Goal: Transaction & Acquisition: Obtain resource

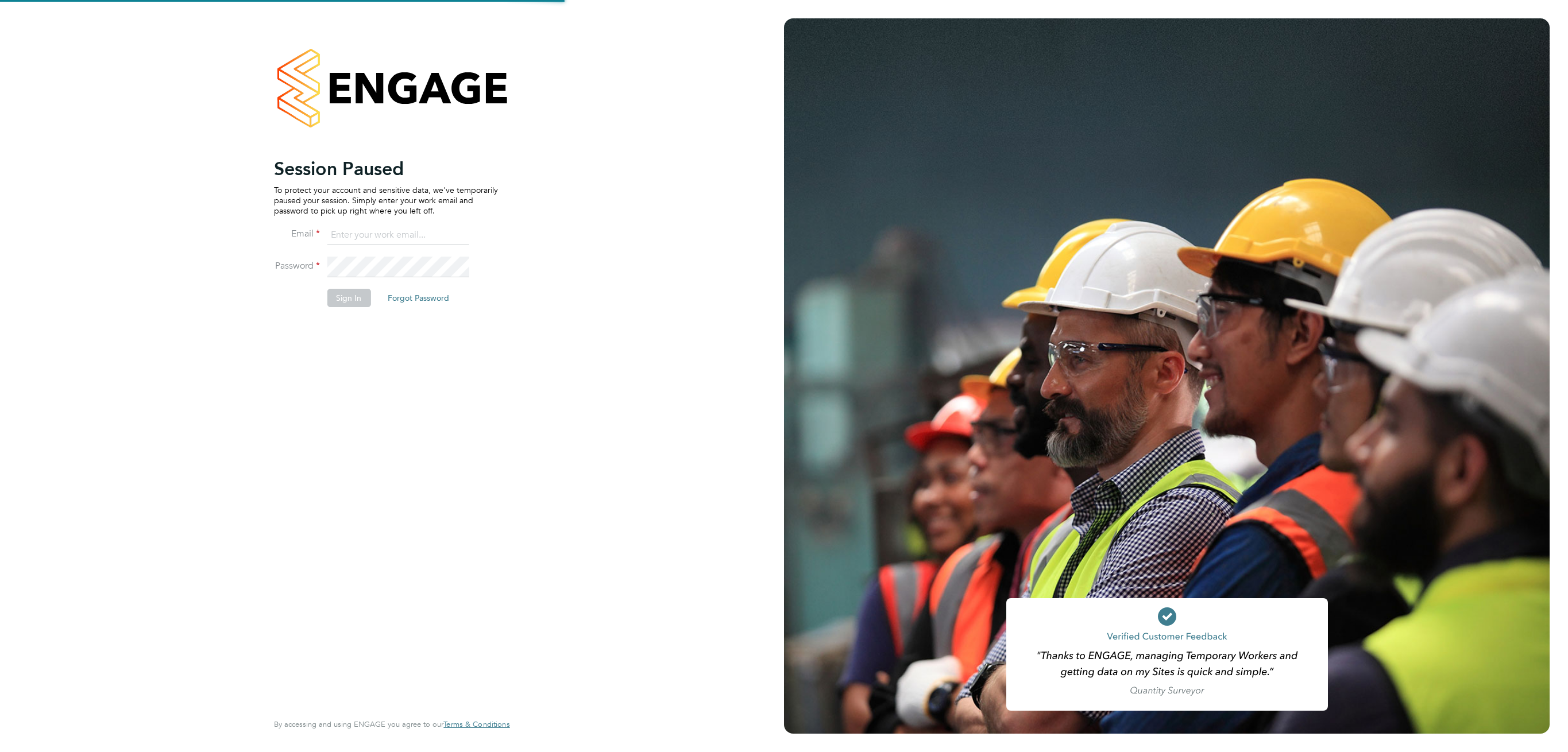
type input "Jagdeesh.mali@cpplc.com"
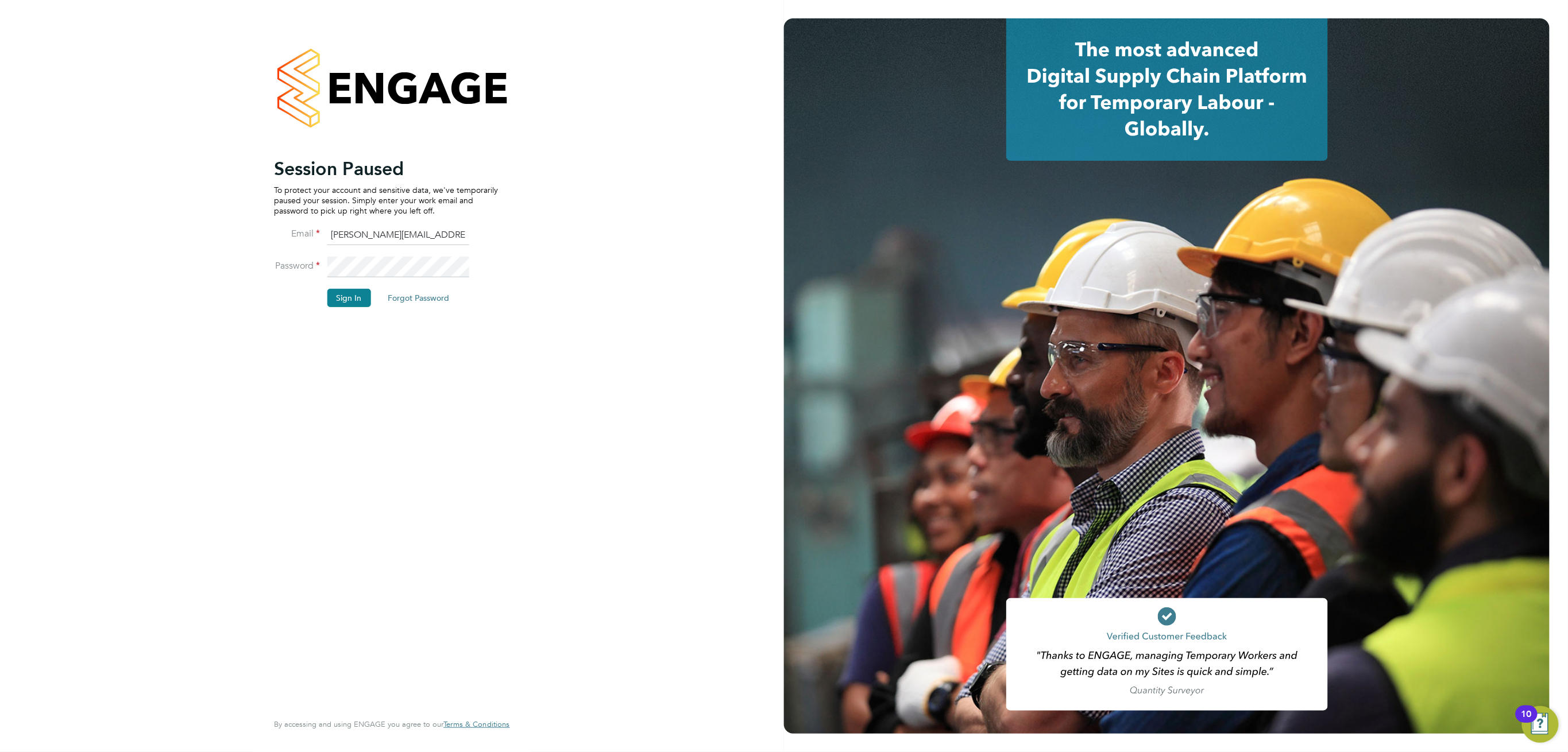
click at [350, 310] on li "Sign In Forgot Password" at bounding box center [386, 304] width 224 height 30
click at [347, 301] on button "Sign In" at bounding box center [349, 298] width 44 height 18
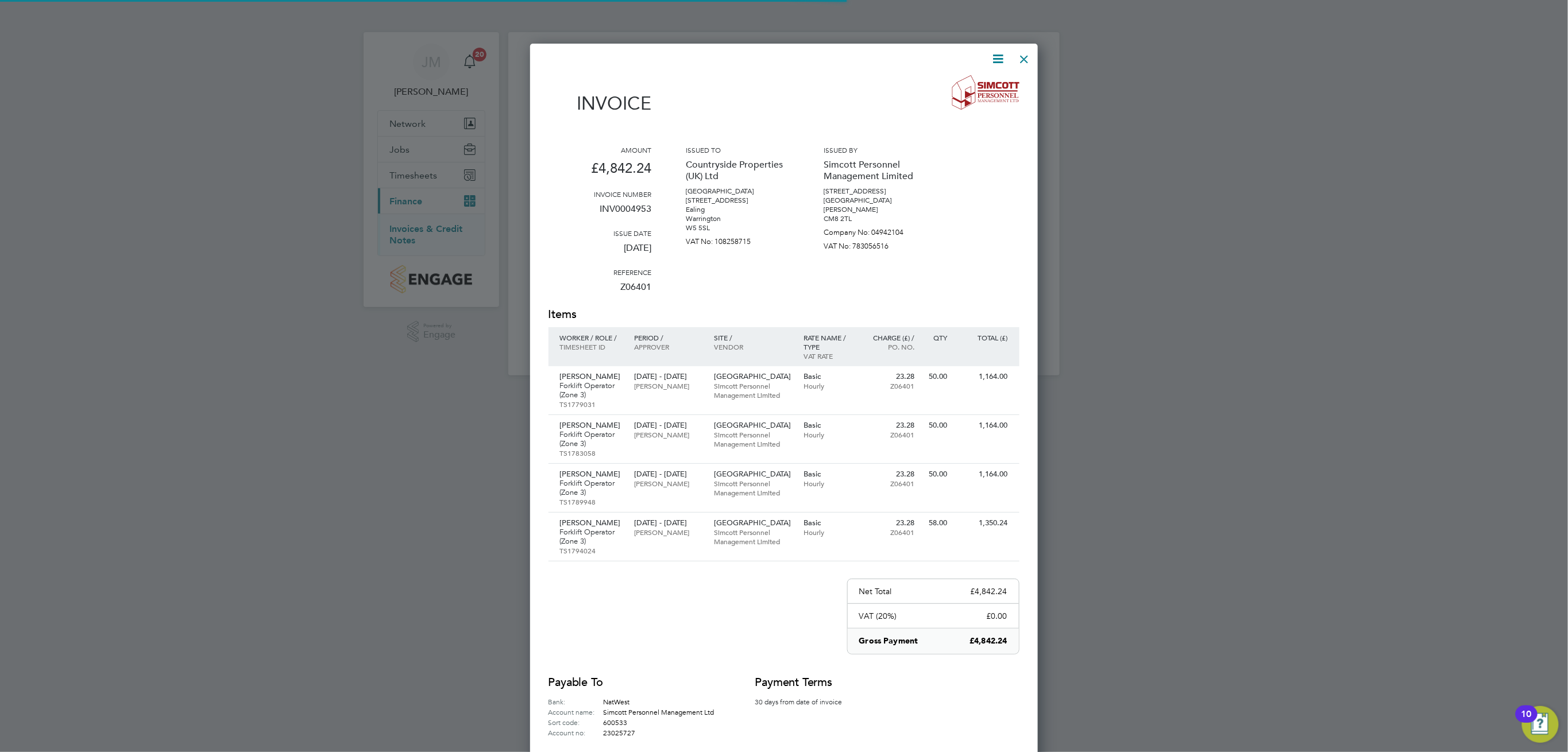
scroll to position [794, 508]
click at [1022, 62] on div at bounding box center [1025, 57] width 21 height 21
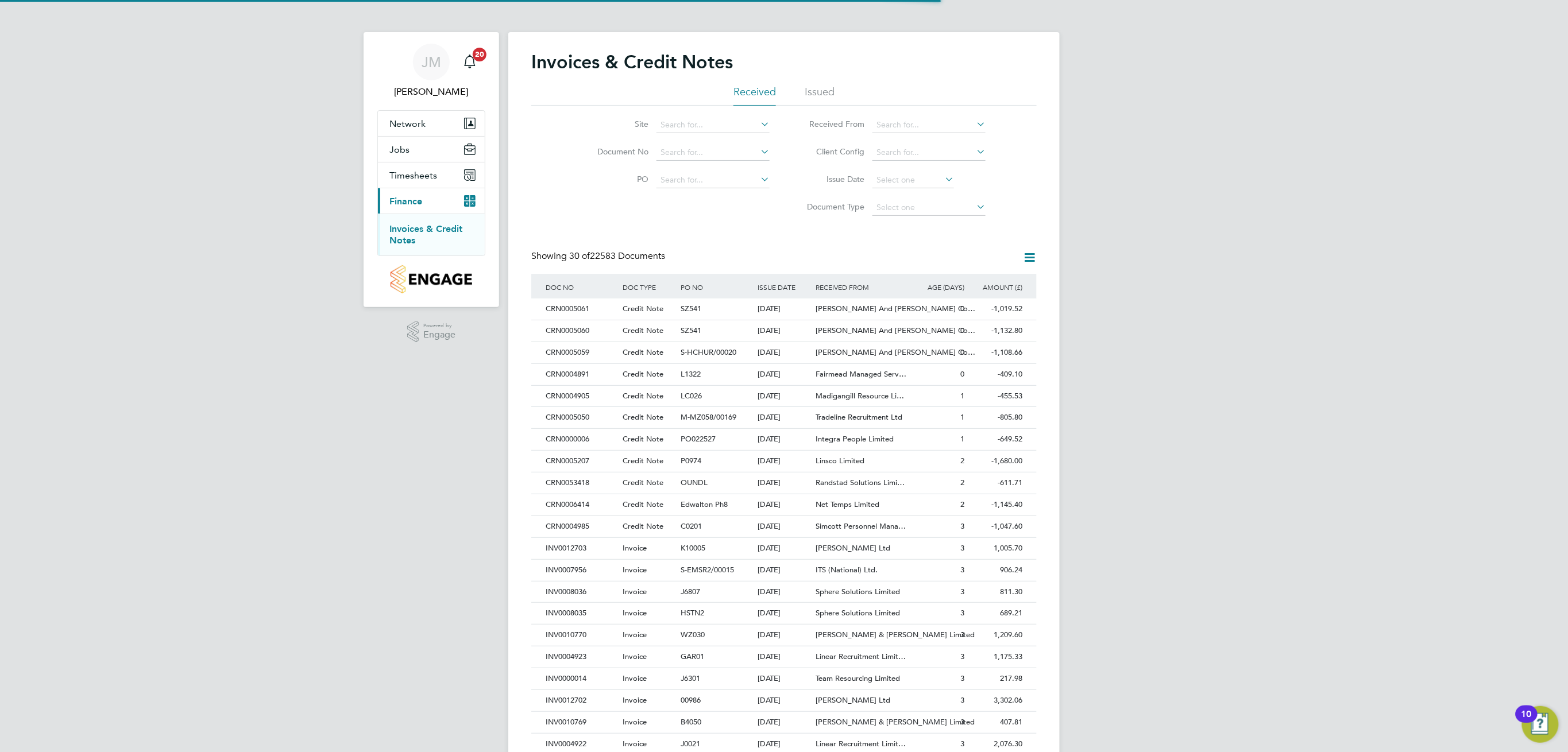
scroll to position [0, 0]
click at [720, 130] on input at bounding box center [713, 125] width 113 height 16
click at [720, 155] on li "[GEOGRAPHIC_DATA]" at bounding box center [735, 156] width 158 height 15
type input "[GEOGRAPHIC_DATA]"
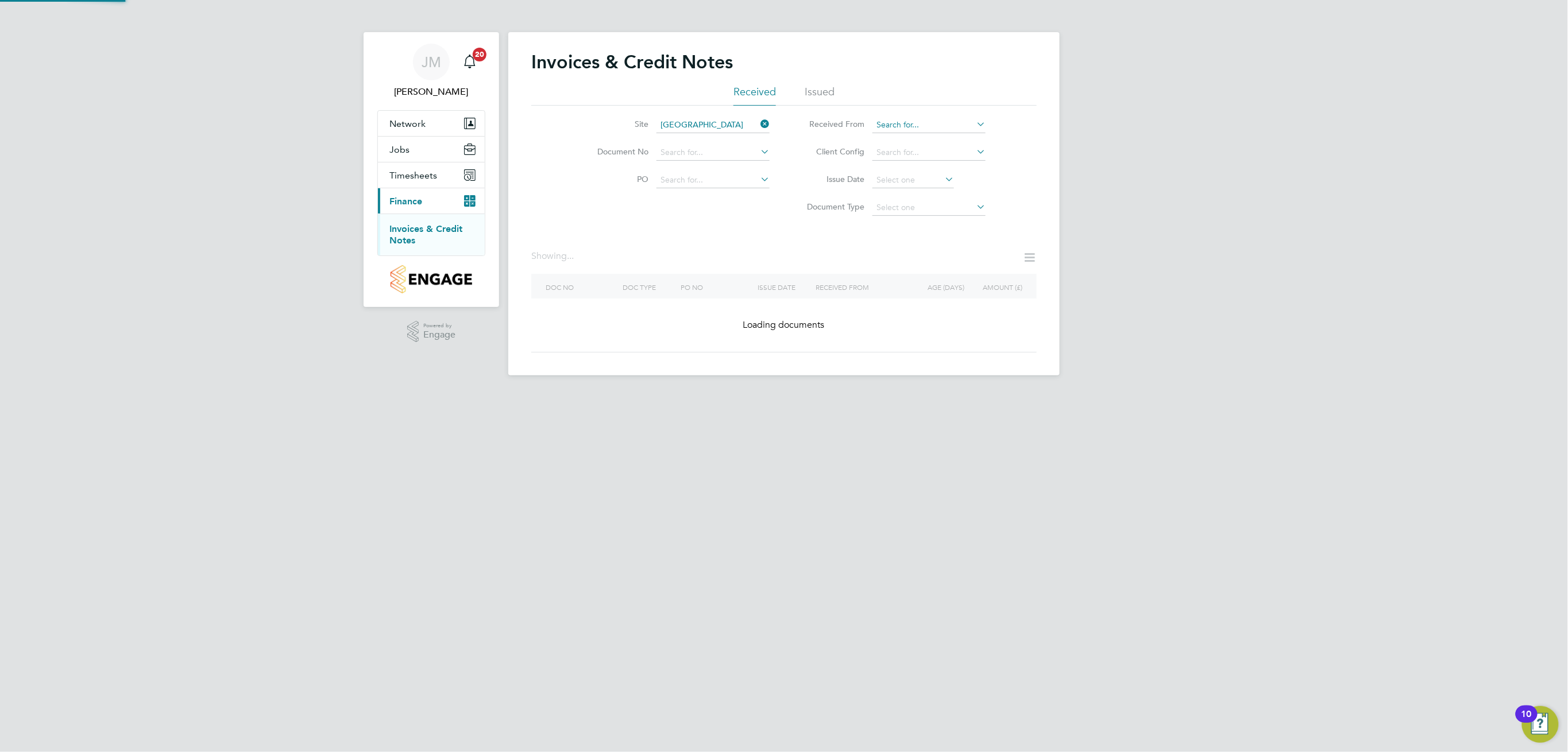
click at [920, 123] on input at bounding box center [929, 125] width 113 height 16
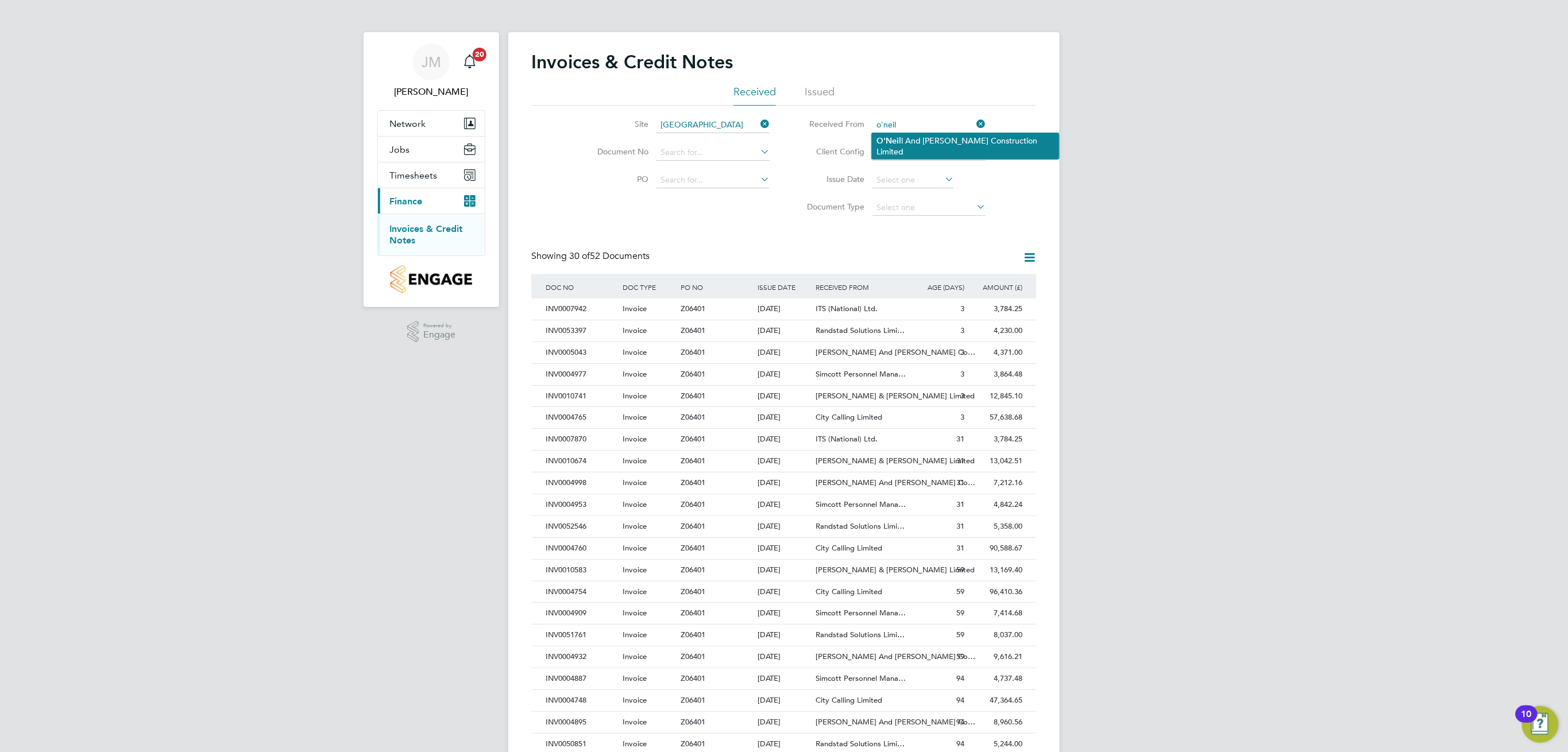
click at [923, 140] on li "O'Neil l And [PERSON_NAME] Construction Limited" at bounding box center [965, 146] width 187 height 26
type input "[PERSON_NAME] And [PERSON_NAME] Construction Limited"
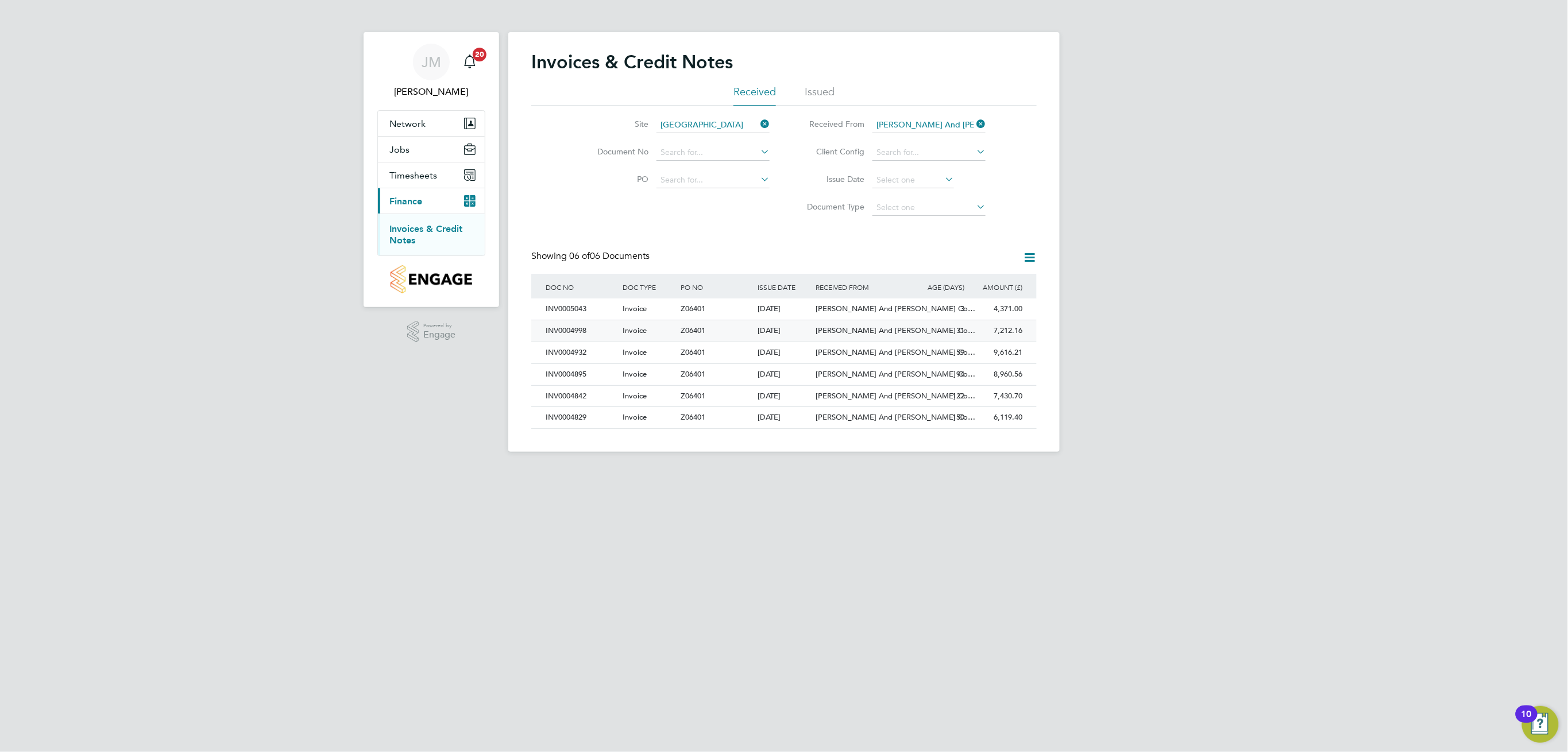
click at [859, 331] on span "[PERSON_NAME] And [PERSON_NAME] Co…" at bounding box center [895, 331] width 160 height 10
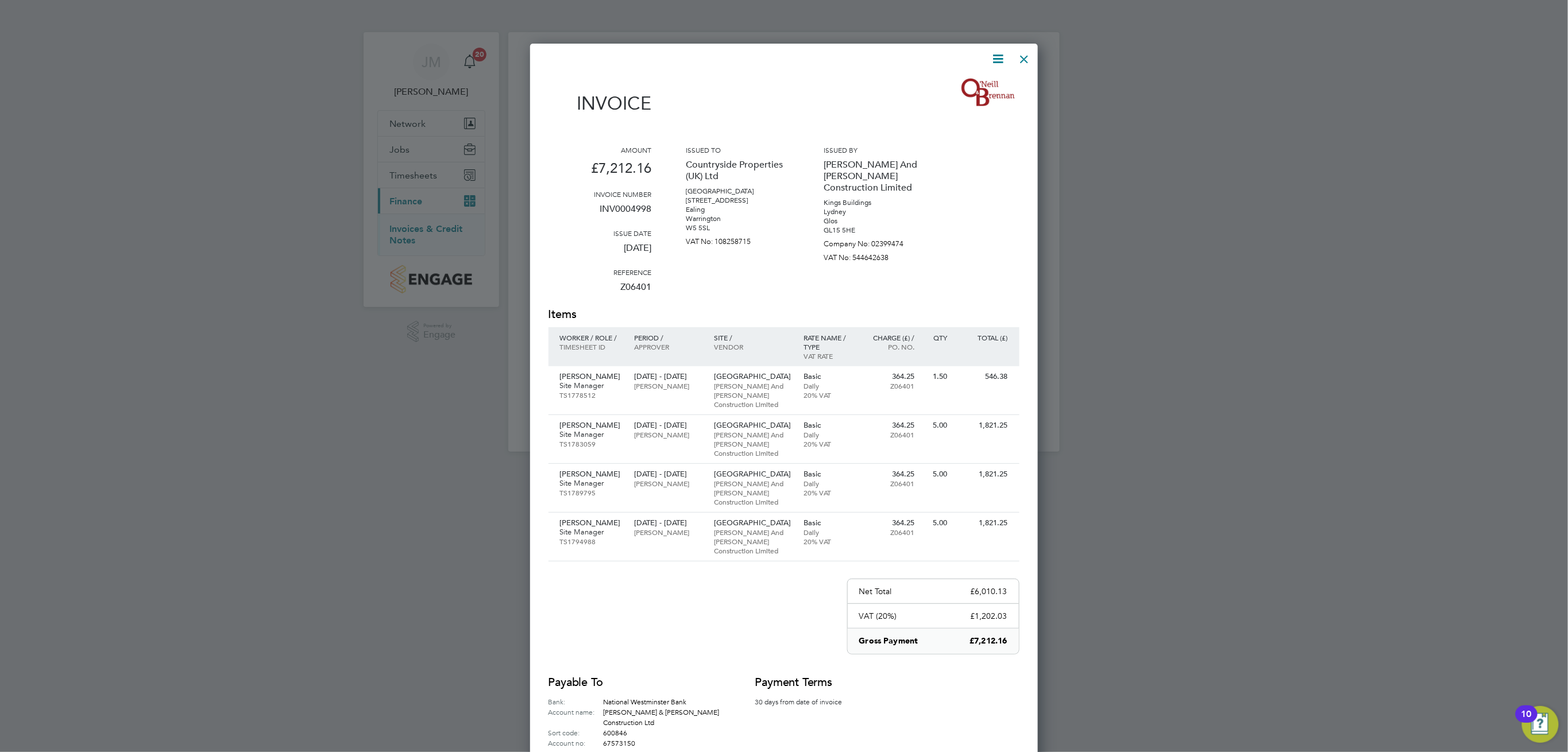
click at [1026, 59] on div at bounding box center [1025, 57] width 21 height 21
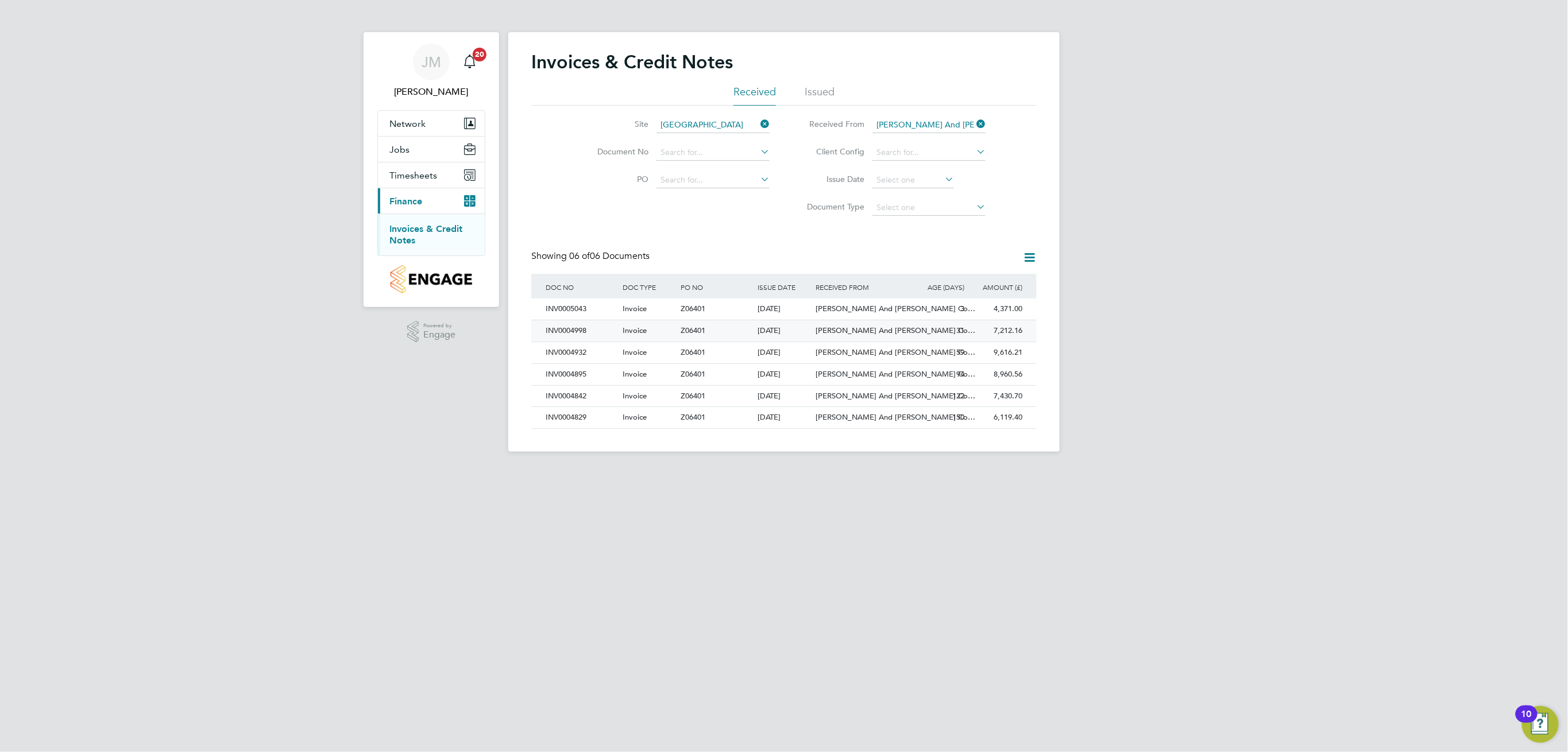
click at [993, 338] on div "7,212.16 Unpaid" at bounding box center [996, 331] width 58 height 21
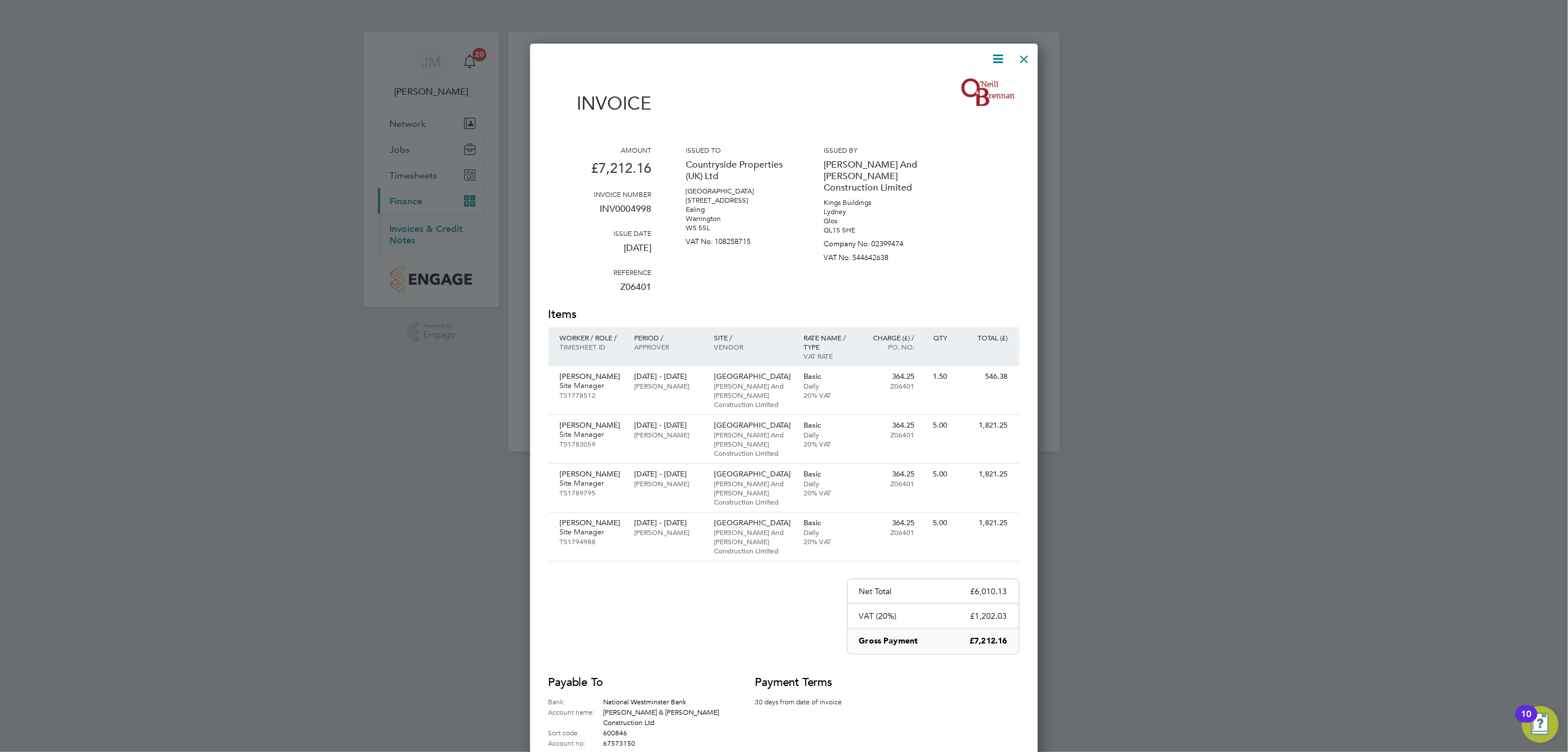
click at [1025, 57] on div at bounding box center [1025, 57] width 21 height 21
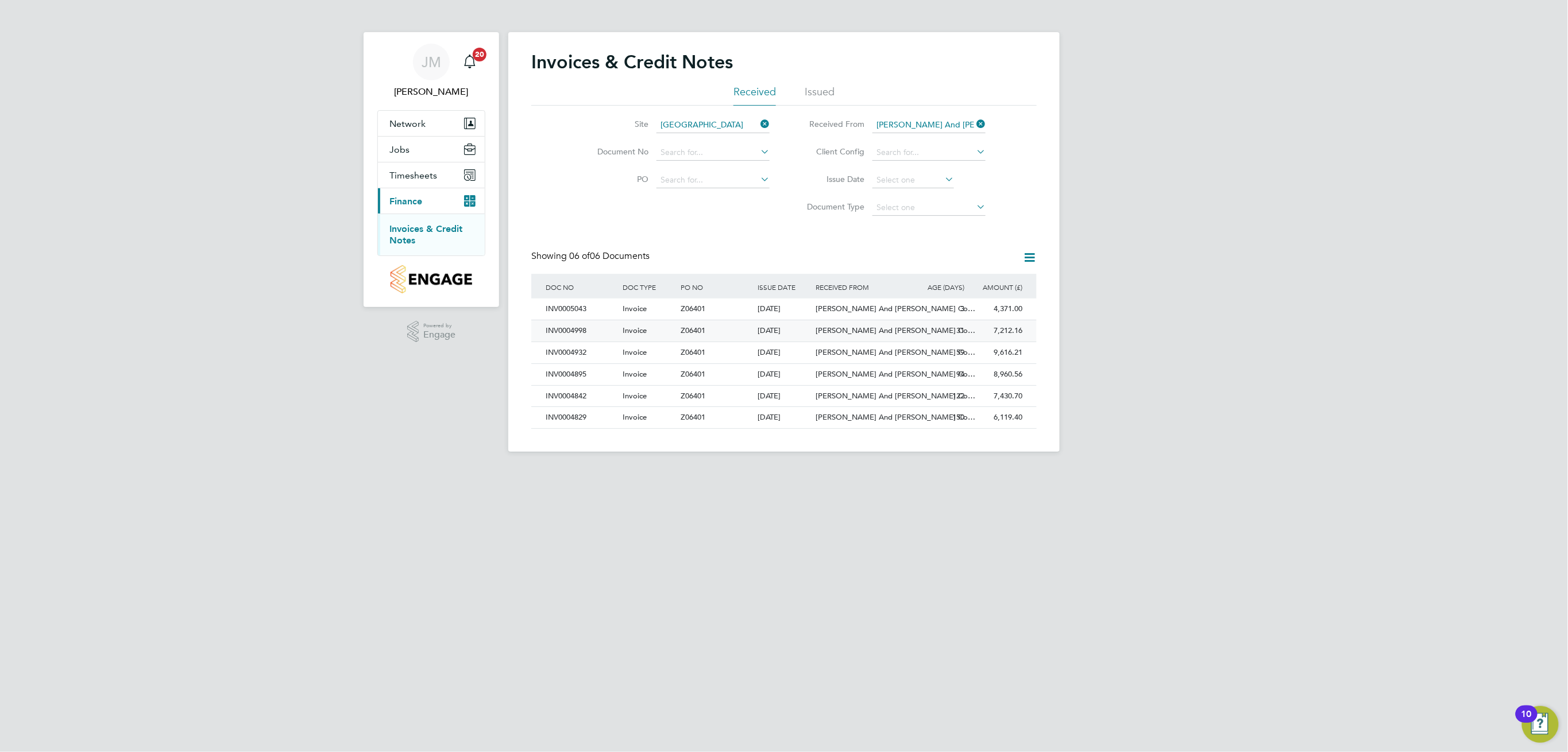
click at [1005, 326] on div "7,212.16 Unpaid" at bounding box center [996, 331] width 58 height 21
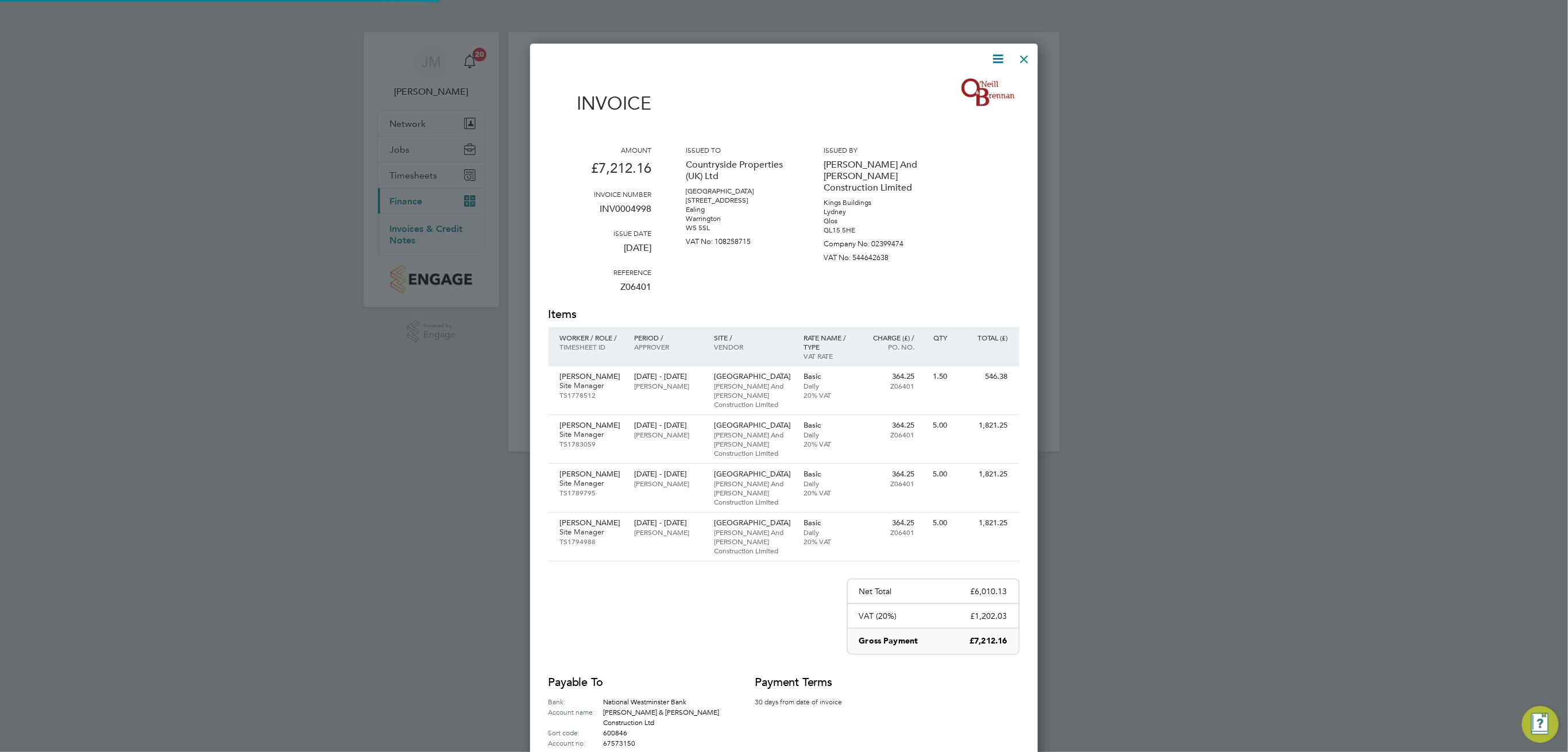
scroll to position [720, 508]
click at [996, 66] on icon at bounding box center [998, 59] width 14 height 14
click at [977, 81] on li "Download Invoice" at bounding box center [963, 86] width 79 height 16
